Goal: Task Accomplishment & Management: Manage account settings

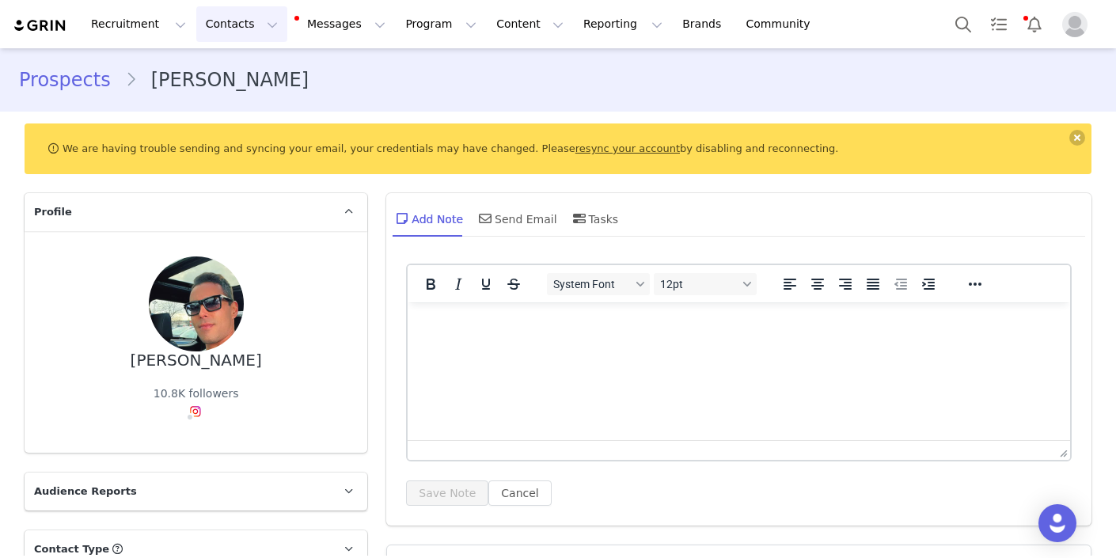
click at [256, 28] on button "Contacts Contacts" at bounding box center [241, 24] width 91 height 36
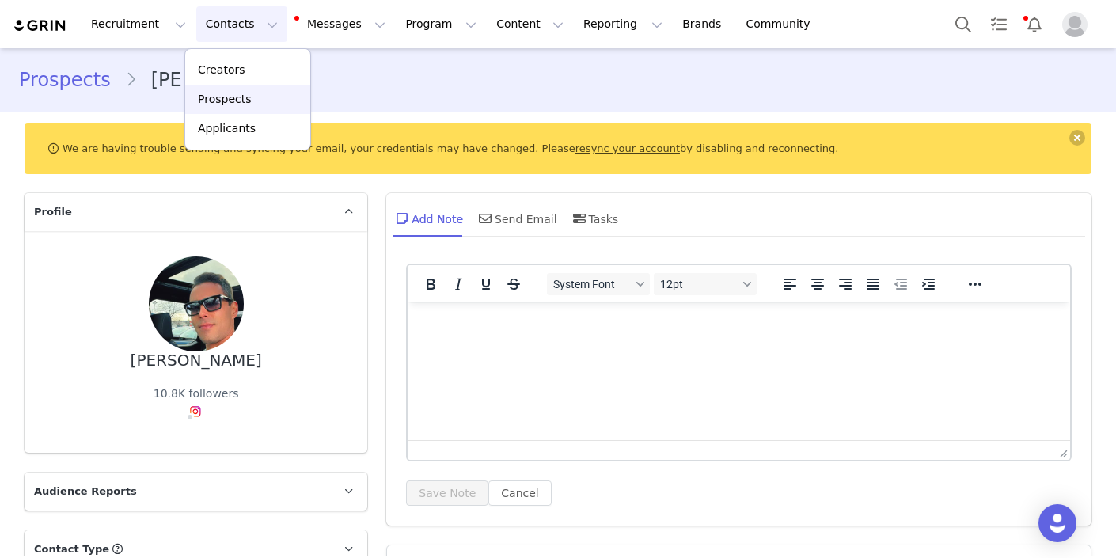
click at [249, 97] on p "Prospects" at bounding box center [224, 99] width 53 height 17
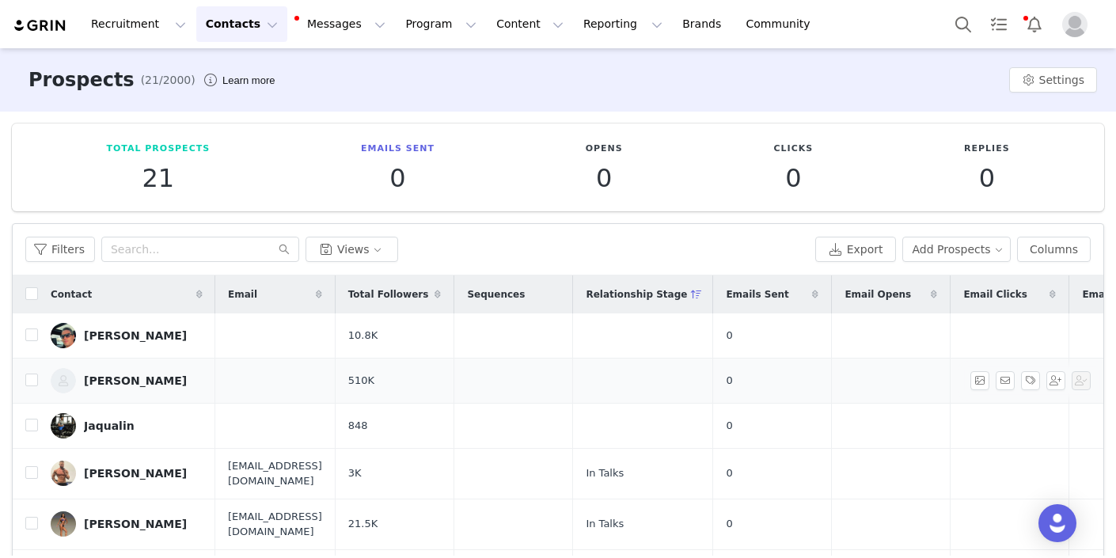
scroll to position [141, 0]
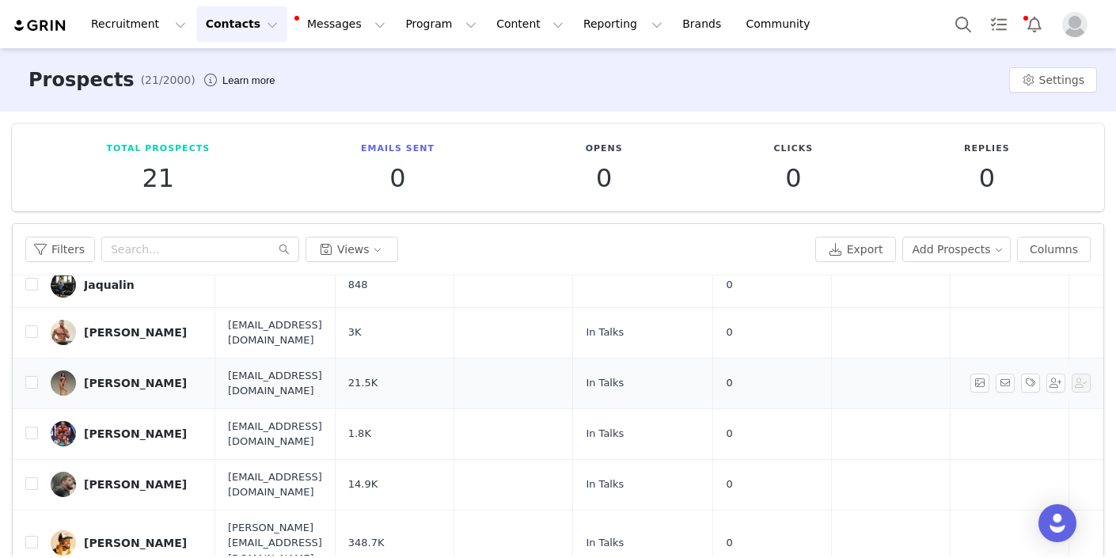
click at [118, 377] on div "[PERSON_NAME]" at bounding box center [135, 383] width 103 height 13
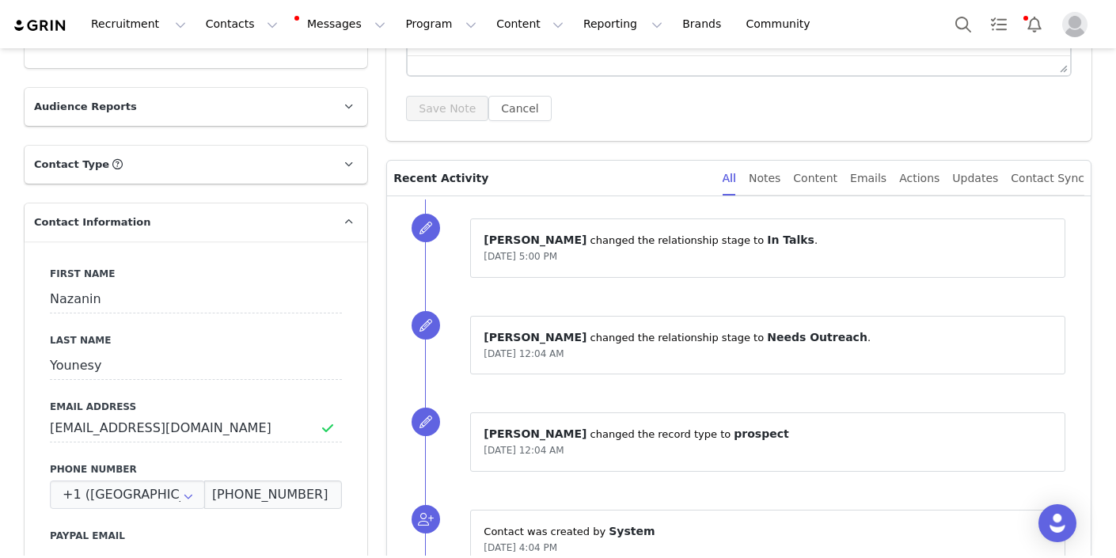
scroll to position [421, 0]
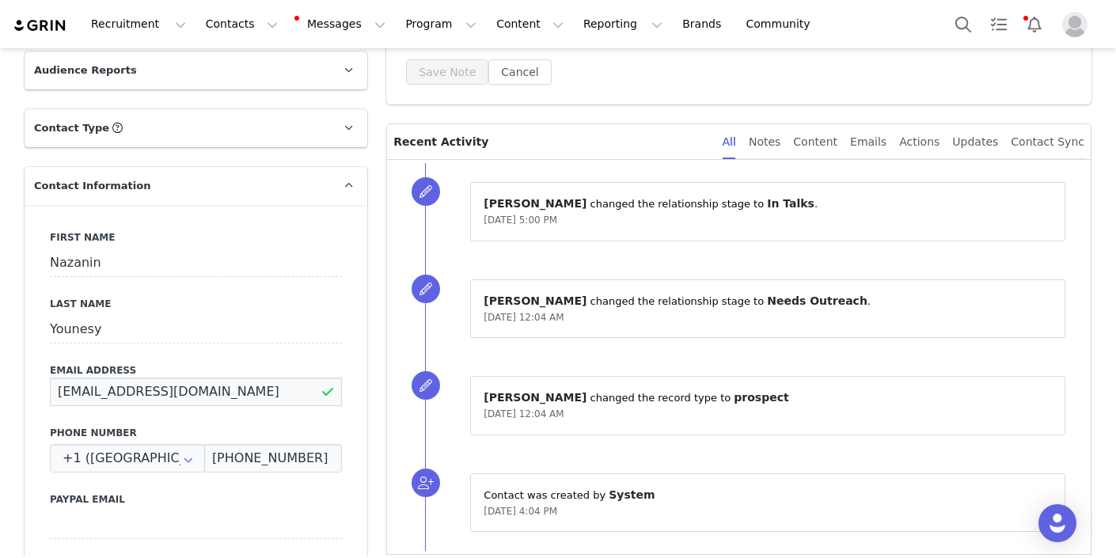
click at [78, 389] on input "[EMAIL_ADDRESS][DOMAIN_NAME]" at bounding box center [196, 392] width 292 height 28
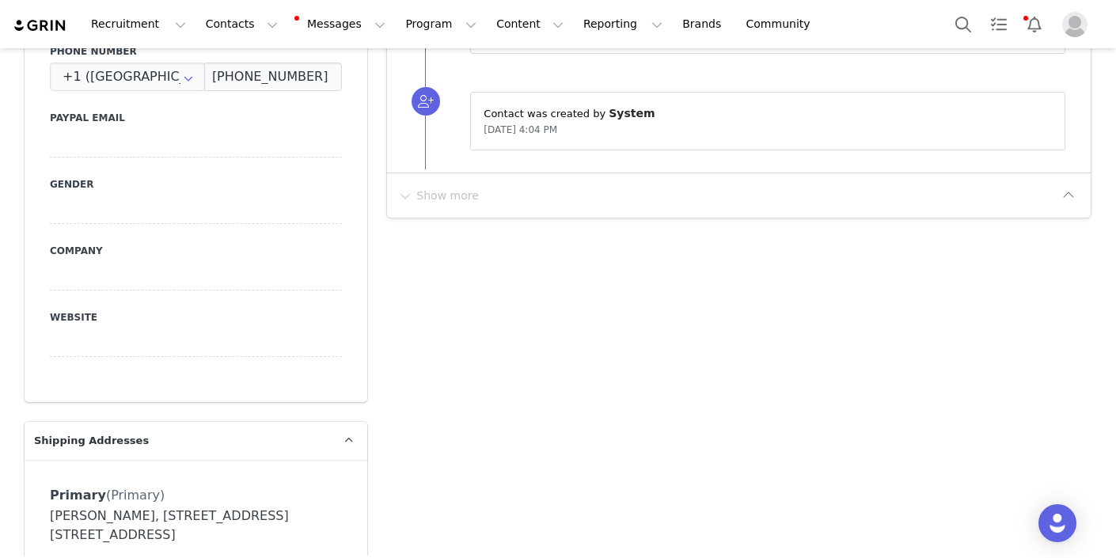
scroll to position [788, 0]
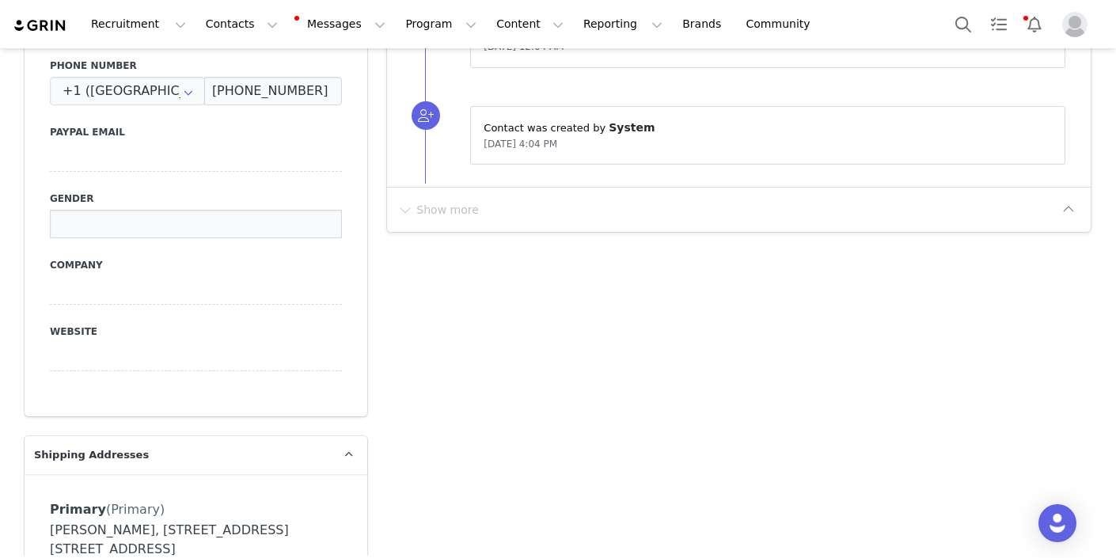
click at [161, 216] on input at bounding box center [196, 224] width 292 height 28
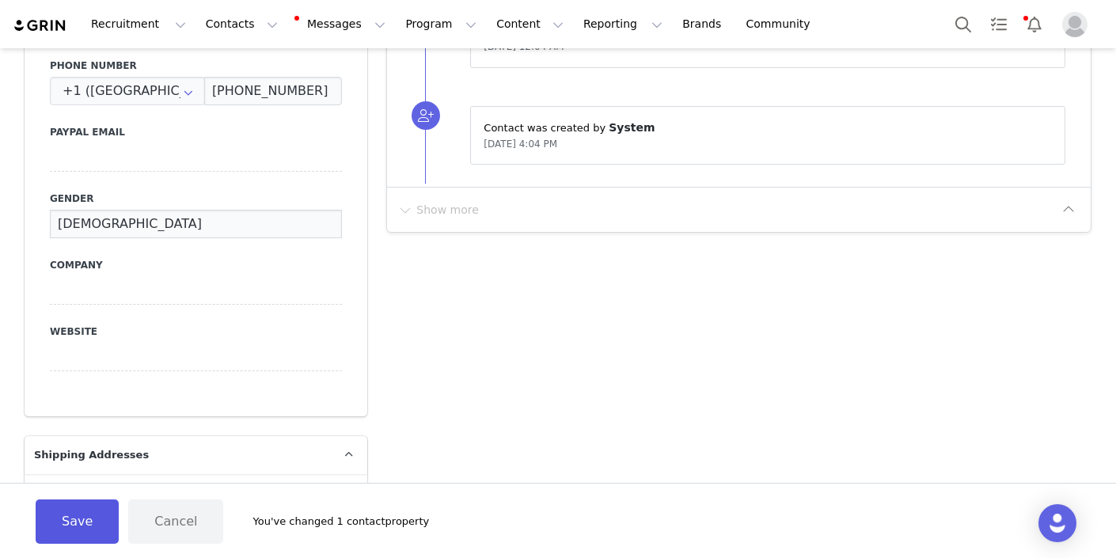
type input "[DEMOGRAPHIC_DATA]"
click at [74, 515] on button "Save" at bounding box center [77, 521] width 83 height 44
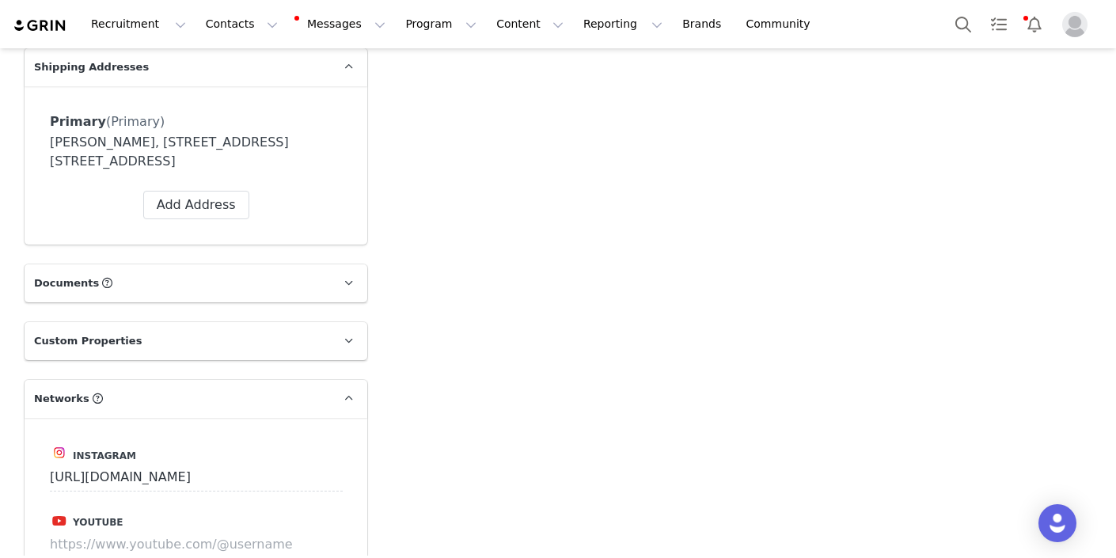
scroll to position [1175, 0]
click at [291, 283] on p "Documents All Documents (i.e. images, contracts) related to this Creator" at bounding box center [177, 285] width 305 height 38
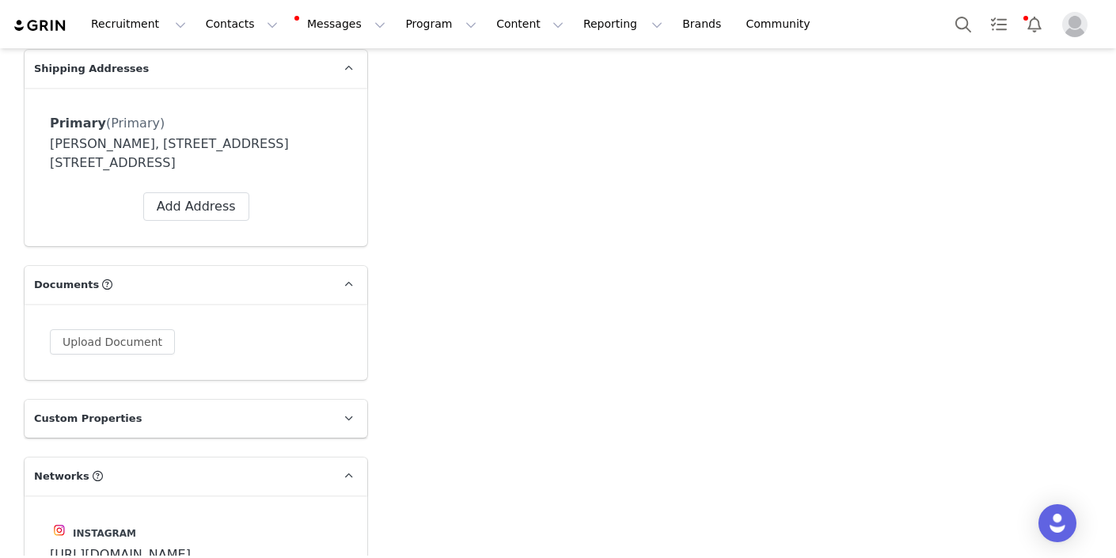
click at [268, 417] on p "Custom Properties" at bounding box center [177, 419] width 305 height 38
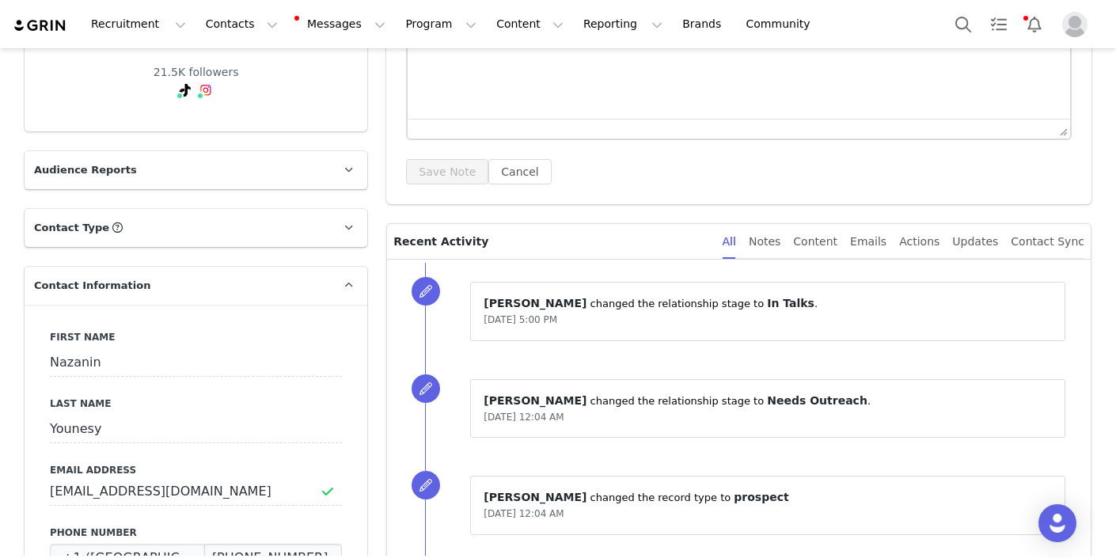
scroll to position [0, 0]
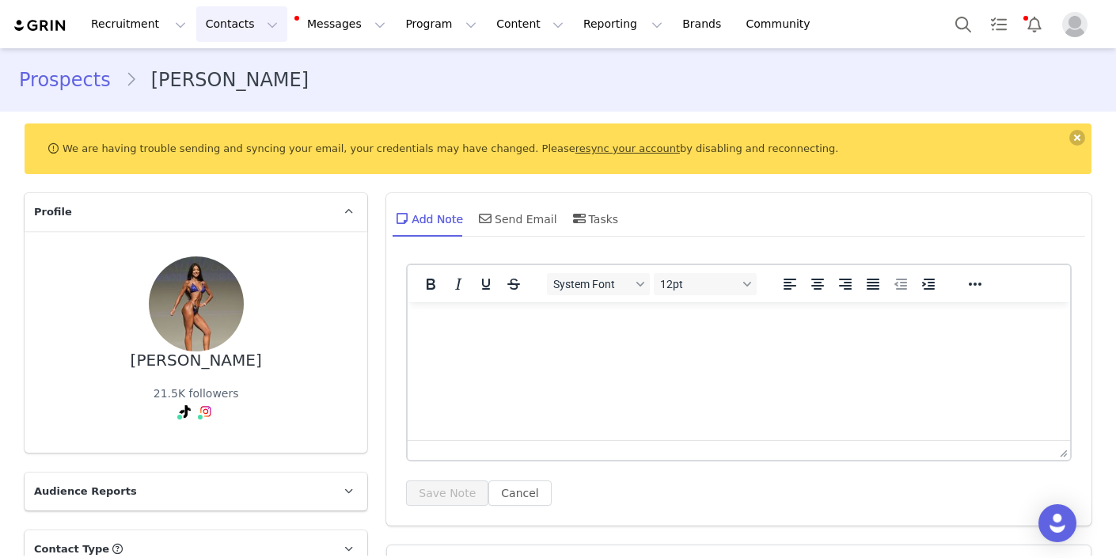
click at [257, 24] on button "Contacts Contacts" at bounding box center [241, 24] width 91 height 36
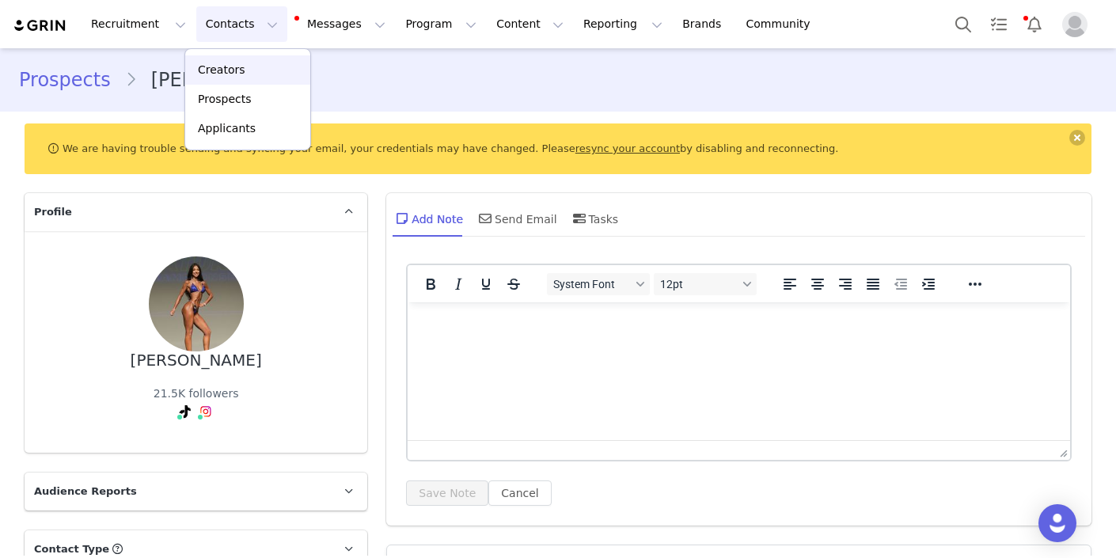
click at [229, 73] on p "Creators" at bounding box center [221, 70] width 47 height 17
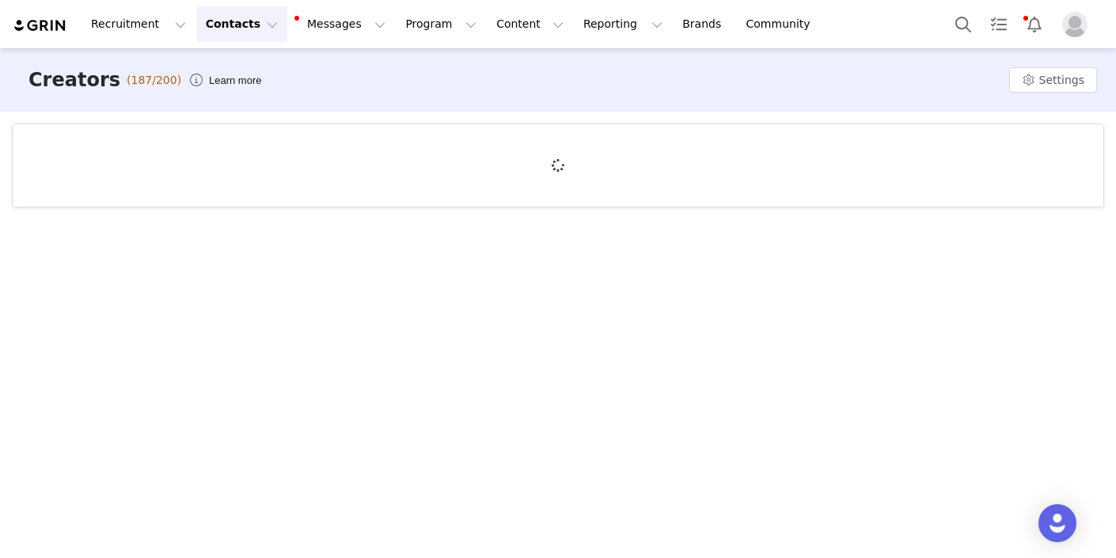
click at [256, 28] on button "Contacts Contacts" at bounding box center [241, 24] width 91 height 36
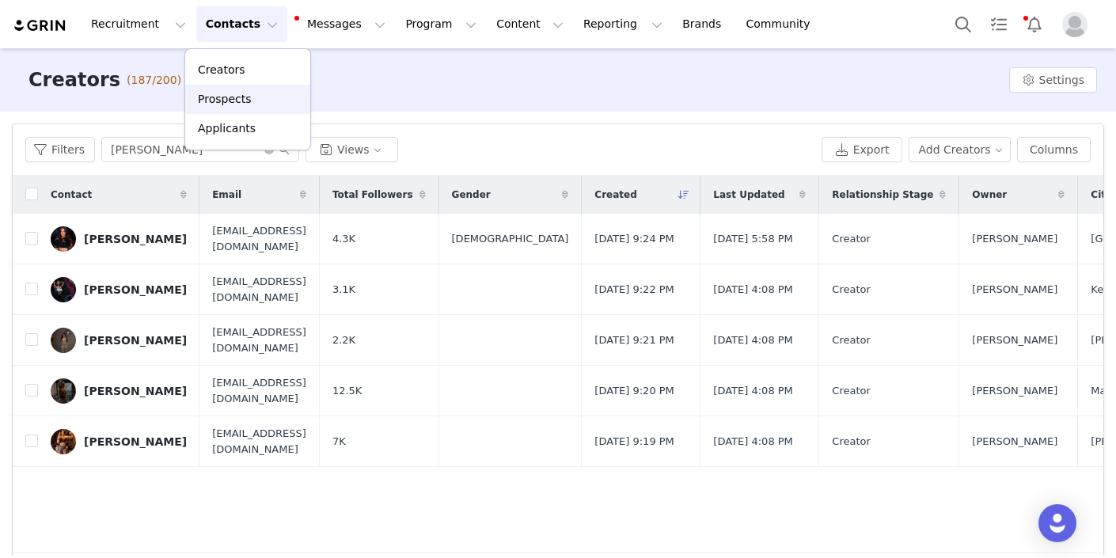
click at [245, 104] on p "Prospects" at bounding box center [224, 99] width 53 height 17
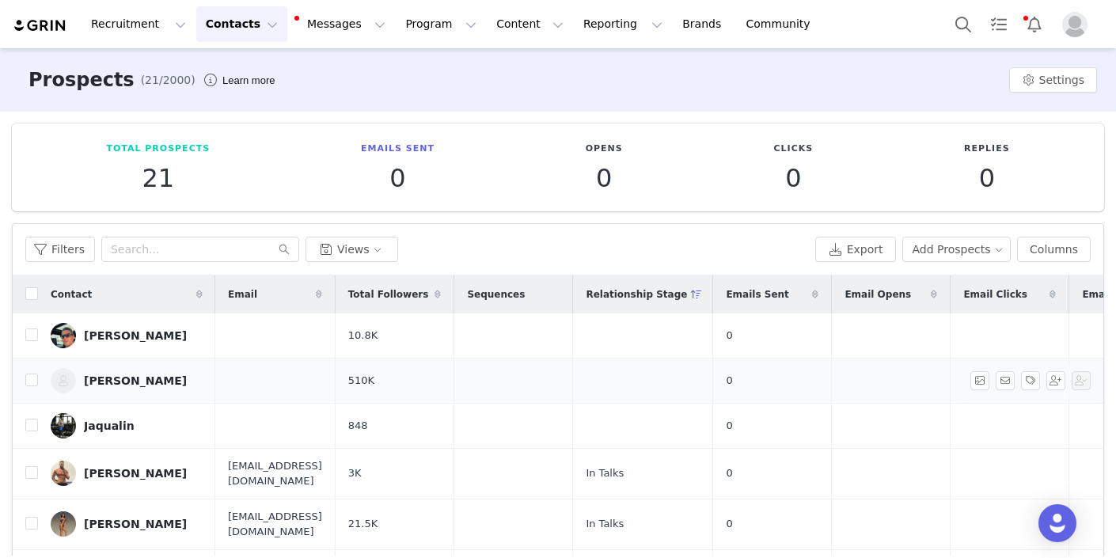
scroll to position [184, 0]
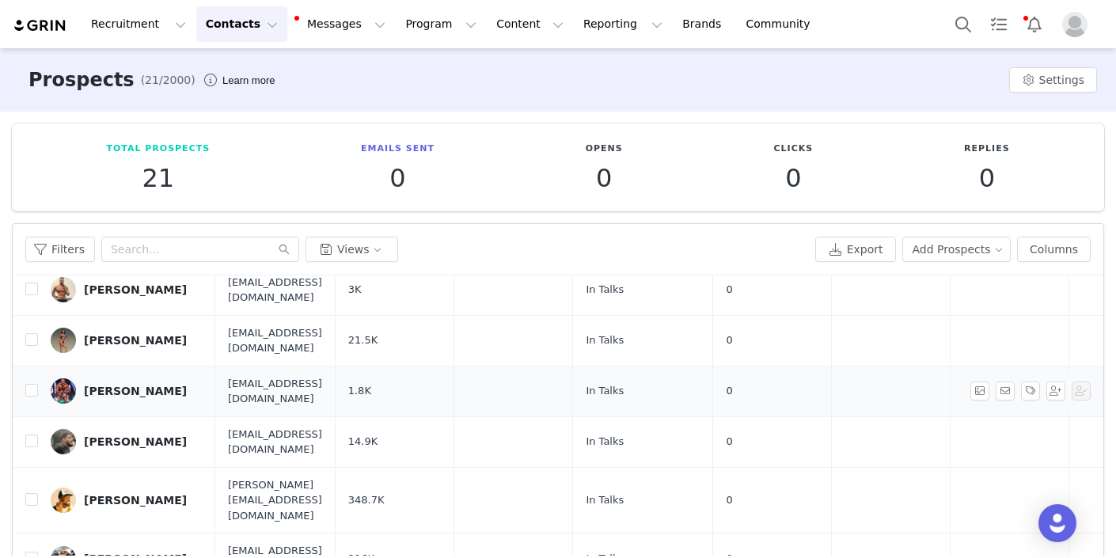
click at [127, 385] on div "[PERSON_NAME]" at bounding box center [135, 391] width 103 height 13
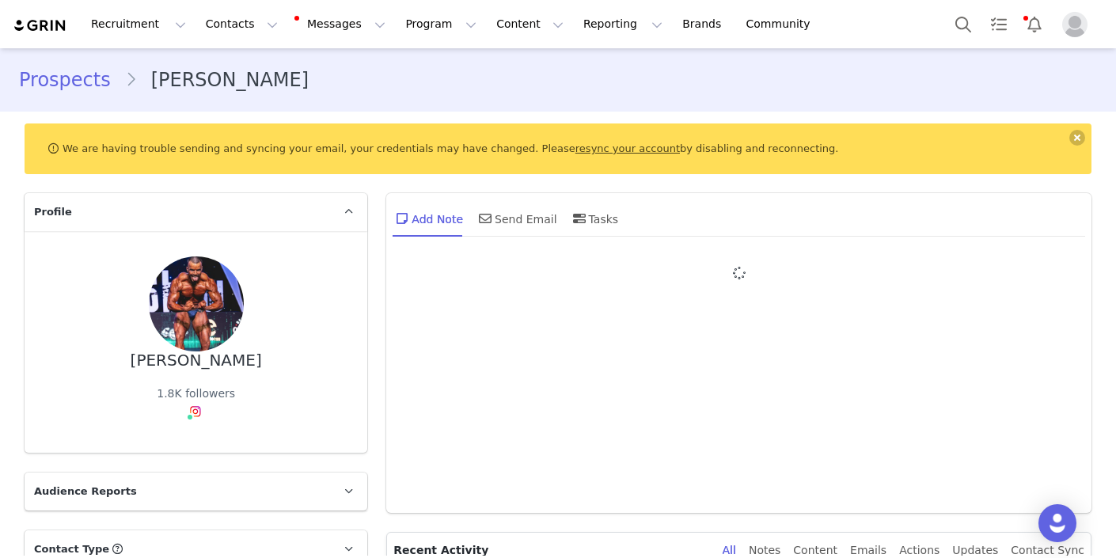
type input "+1 ([GEOGRAPHIC_DATA])"
